Goal: Information Seeking & Learning: Learn about a topic

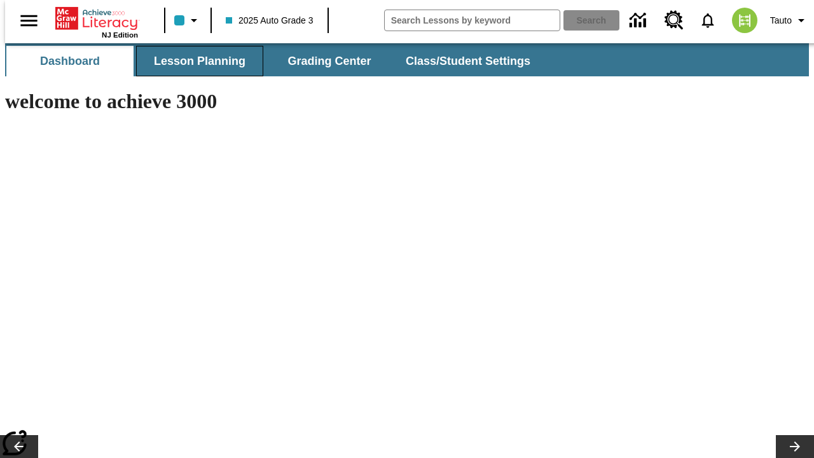
click at [195, 61] on button "Lesson Planning" at bounding box center [199, 61] width 127 height 31
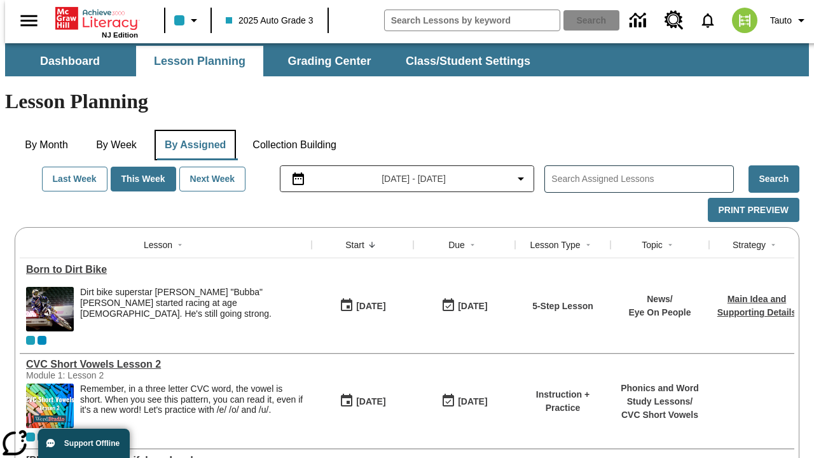
click at [192, 130] on button "By Assigned" at bounding box center [195, 145] width 81 height 31
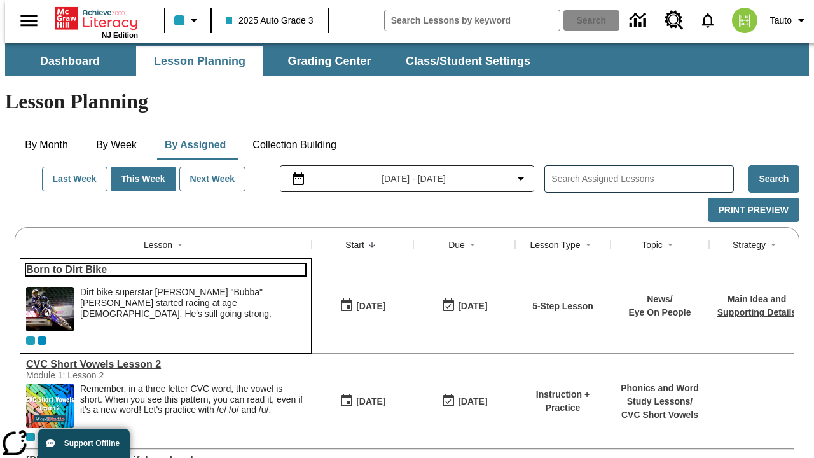
click at [160, 264] on link "Born to Dirt Bike" at bounding box center [165, 269] width 279 height 11
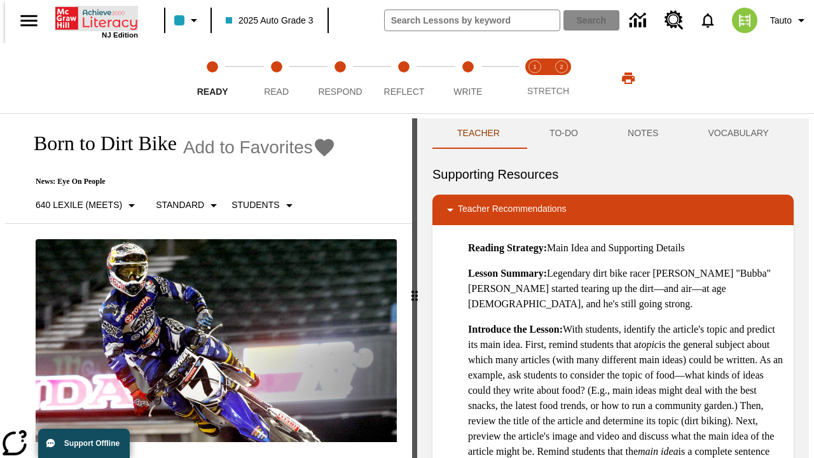
click at [92, 17] on icon "Home" at bounding box center [97, 18] width 85 height 25
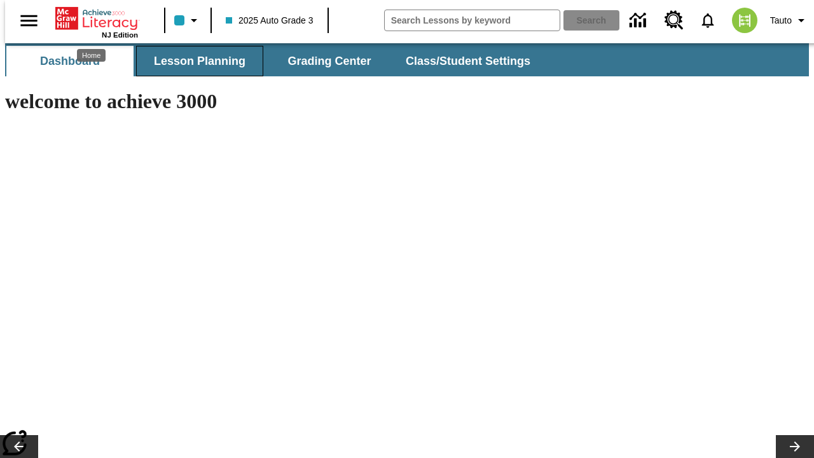
click at [195, 61] on button "Lesson Planning" at bounding box center [199, 61] width 127 height 31
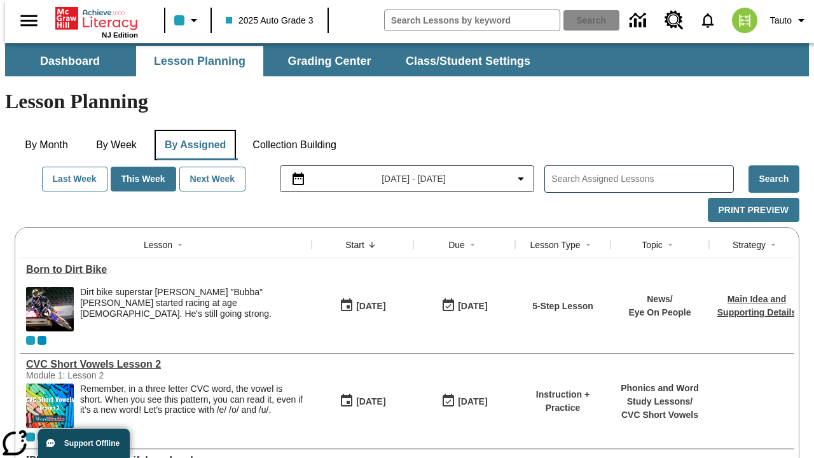
click at [192, 130] on button "By Assigned" at bounding box center [195, 145] width 81 height 31
